Goal: Information Seeking & Learning: Learn about a topic

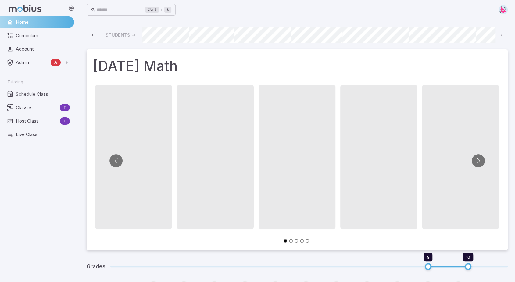
scroll to position [0, 331]
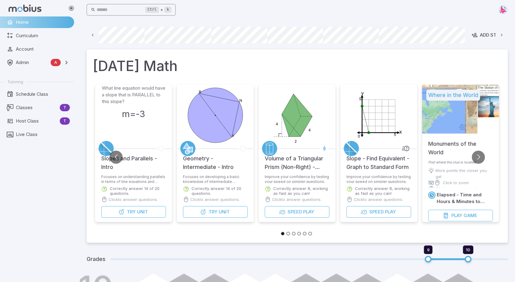
click at [140, 8] on input "text" at bounding box center [121, 10] width 49 height 12
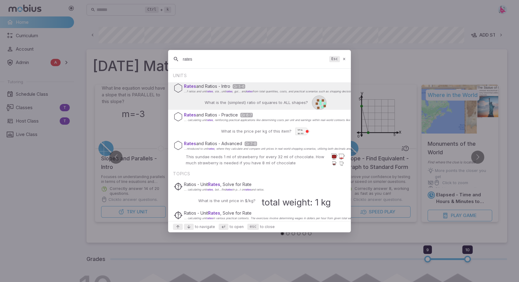
type input "rates"
click at [245, 100] on p "What is the (simplest) ratio of squares to ALL shapes?" at bounding box center [256, 102] width 103 height 6
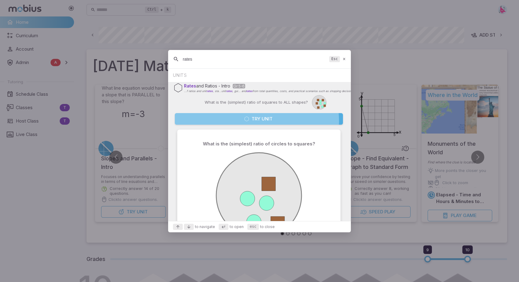
click at [252, 121] on button "Try Unit" at bounding box center [259, 119] width 168 height 12
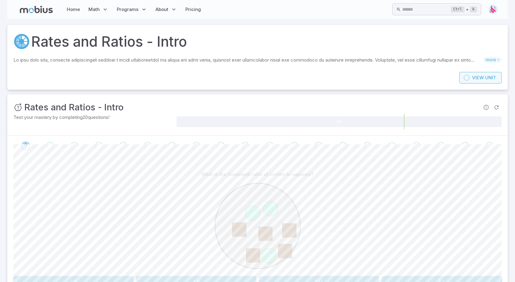
click at [477, 77] on span "View" at bounding box center [478, 77] width 12 height 7
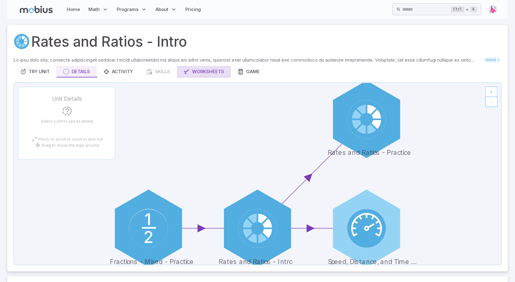
click at [210, 71] on div "Worksheets" at bounding box center [203, 71] width 41 height 7
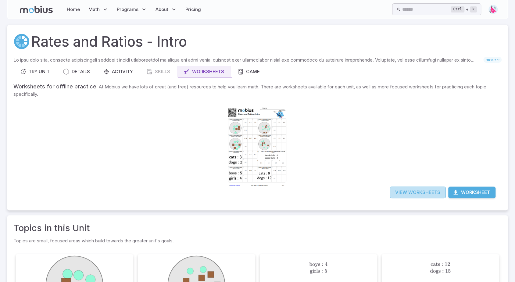
click at [410, 194] on link "View Worksheets" at bounding box center [417, 192] width 56 height 12
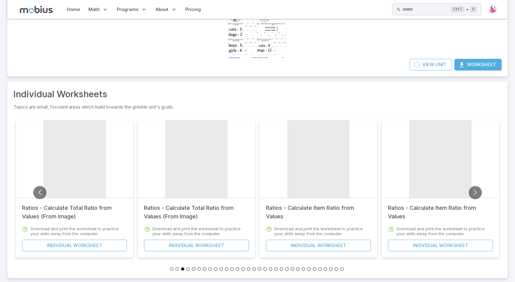
scroll to position [91, 0]
